Goal: Navigation & Orientation: Find specific page/section

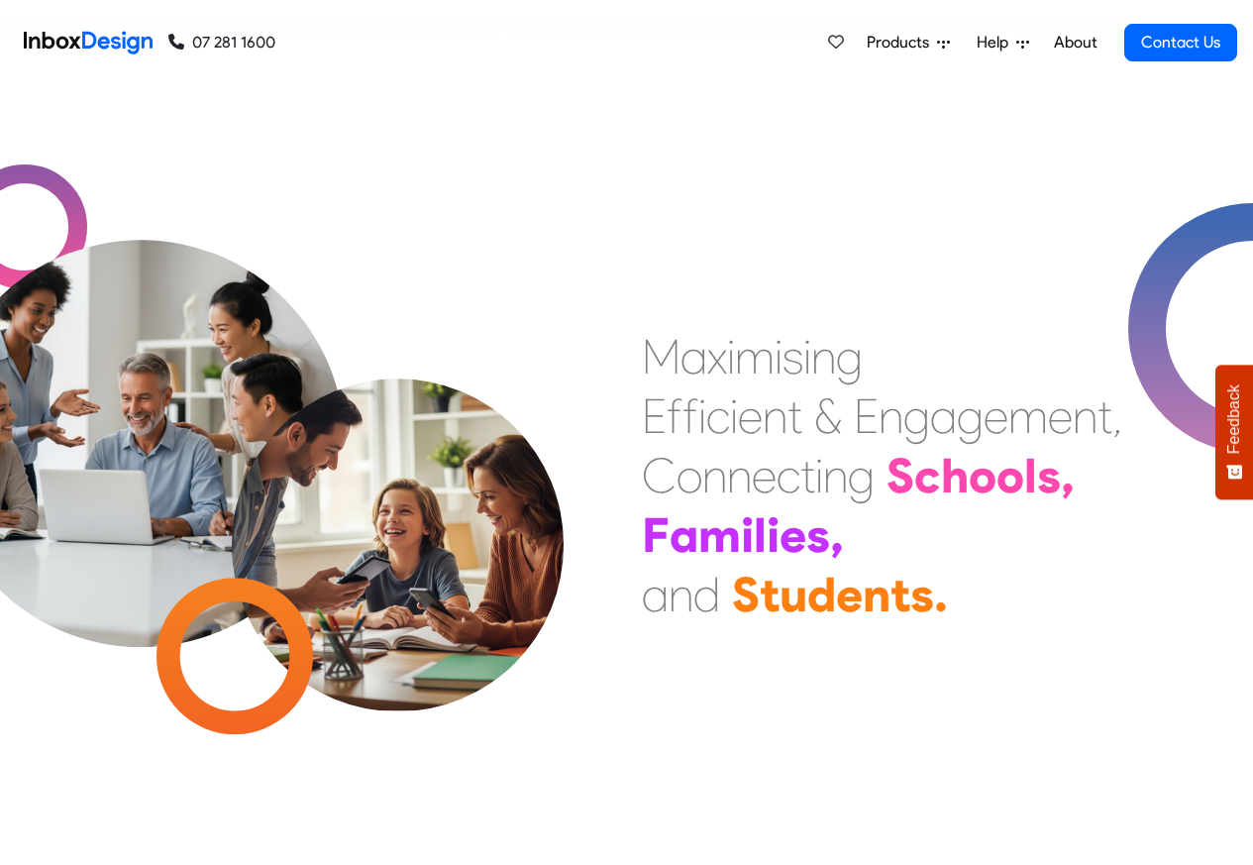
click at [1076, 43] on link "About" at bounding box center [1075, 43] width 54 height 40
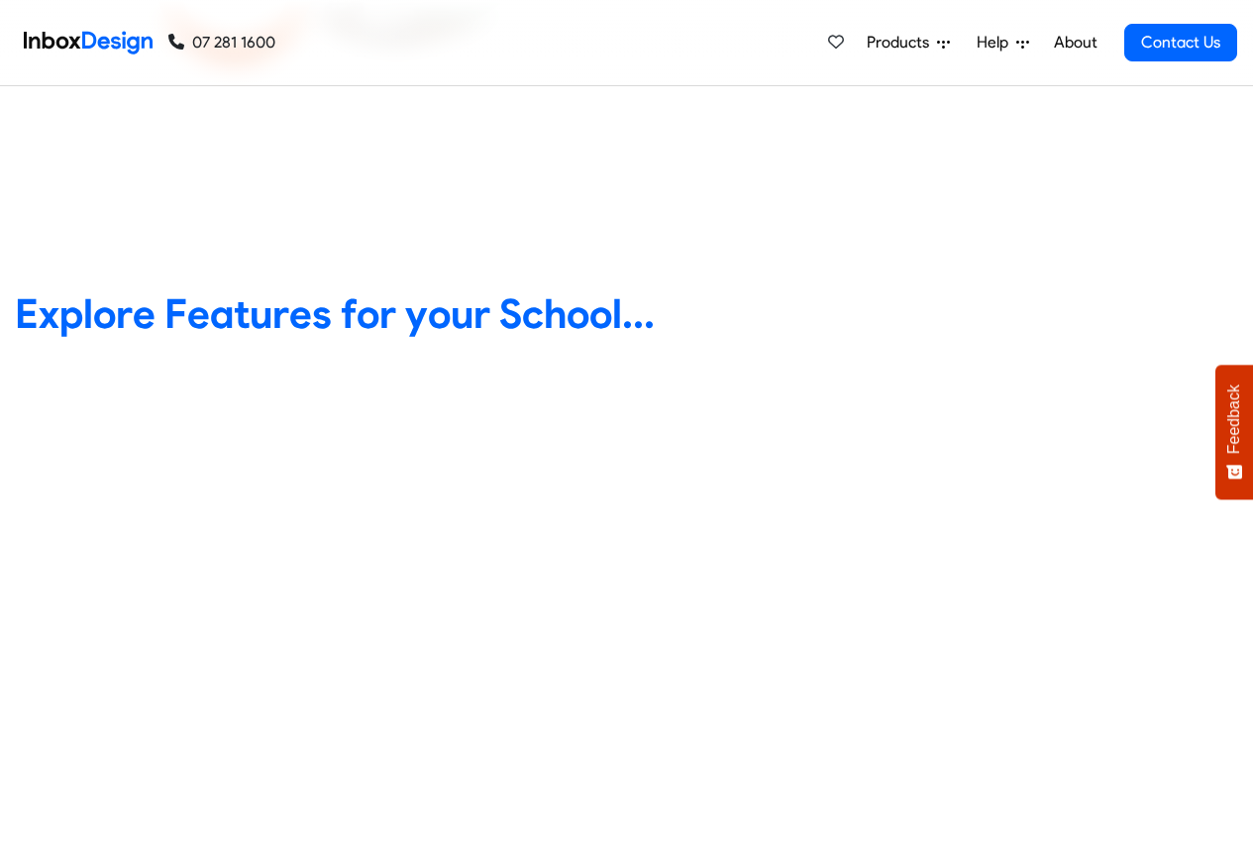
scroll to position [713, 0]
